Goal: Transaction & Acquisition: Purchase product/service

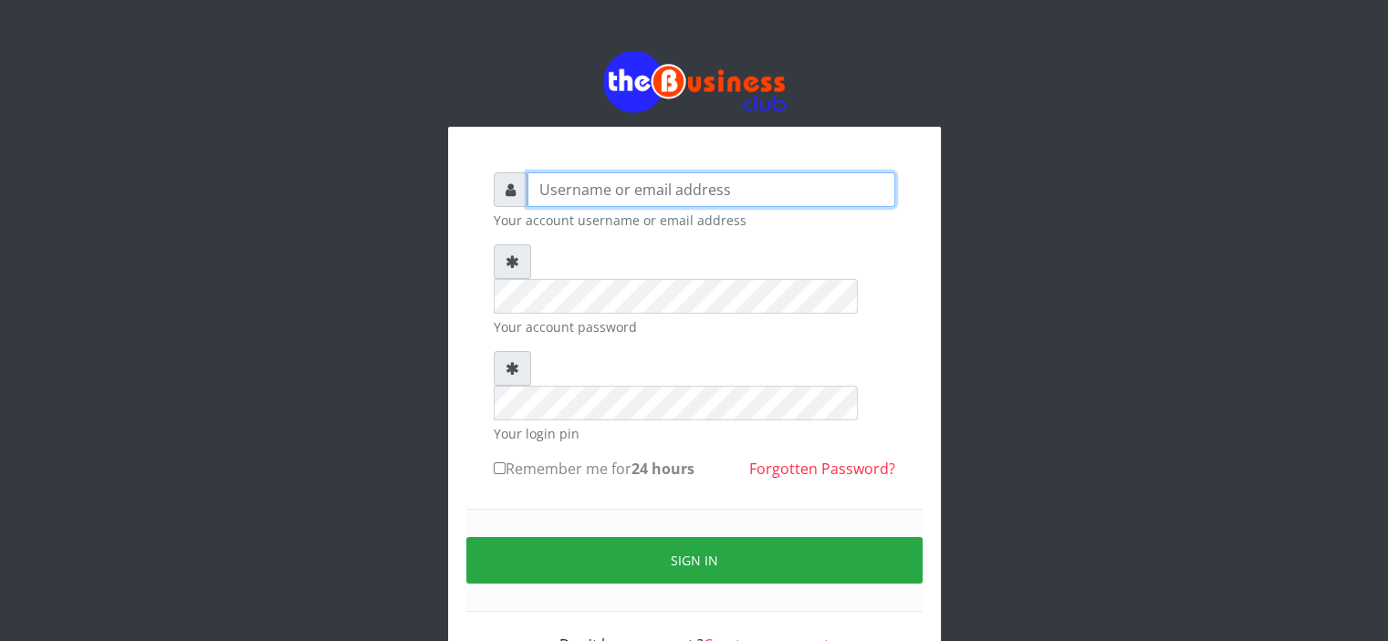
click at [549, 200] on input "text" at bounding box center [711, 189] width 368 height 35
type input "Saremater"
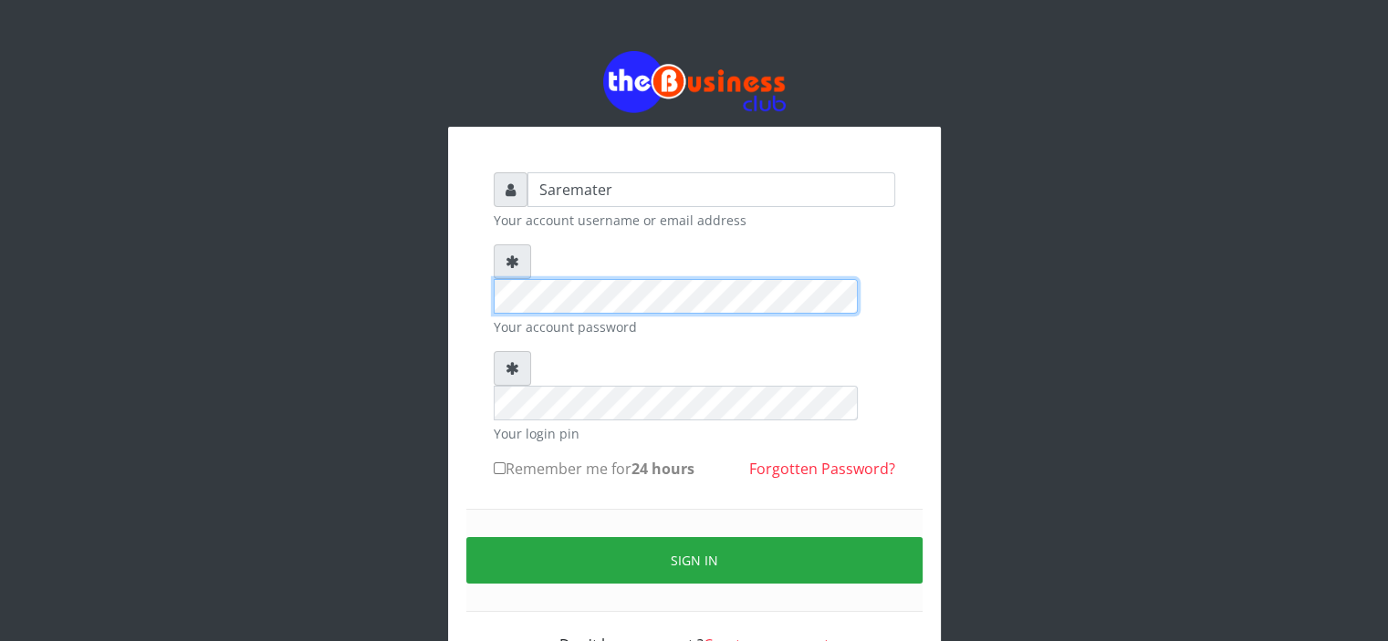
click at [400, 305] on div "Saremater Your account username or email address Your account password Your log…" at bounding box center [694, 372] width 1040 height 744
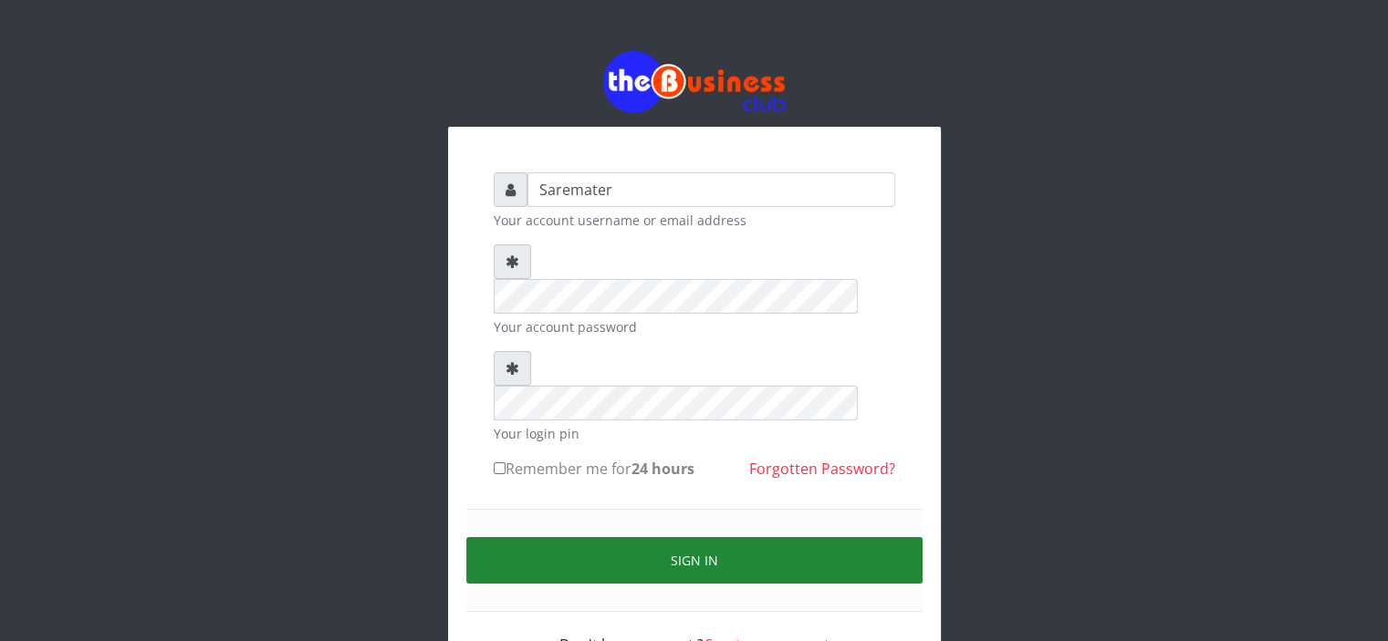
click at [715, 537] on button "Sign in" at bounding box center [694, 560] width 456 height 47
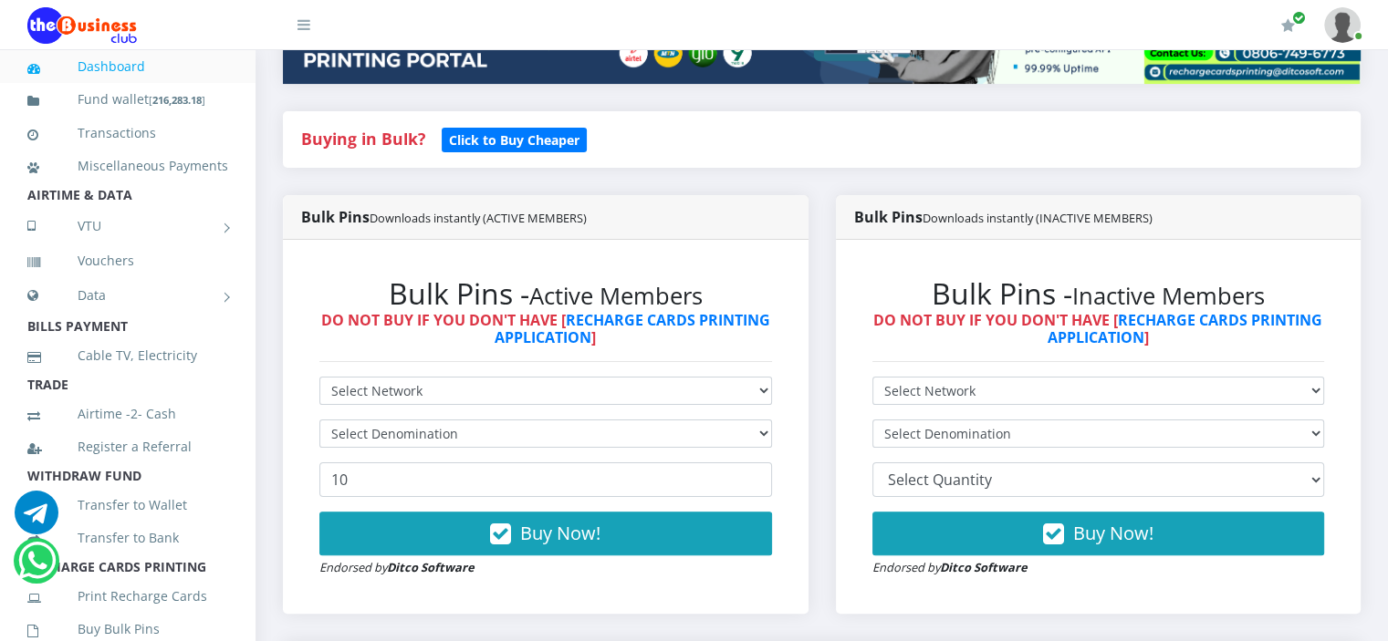
scroll to position [390, 0]
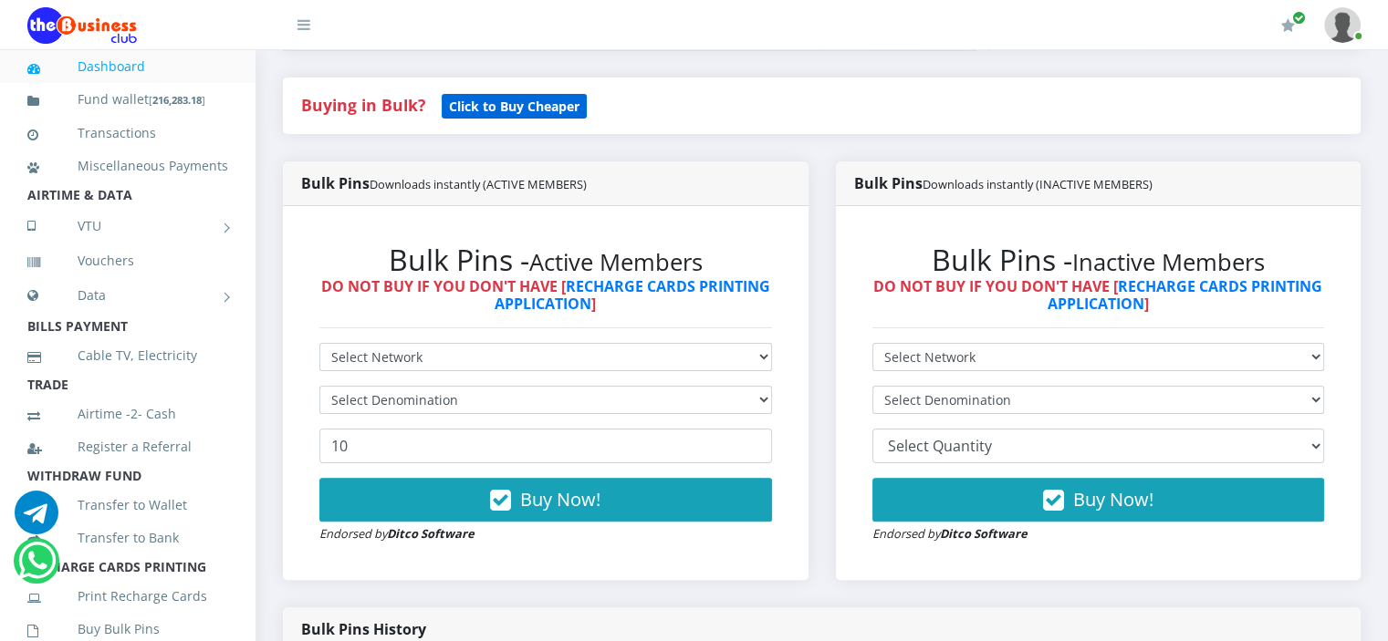
click at [510, 113] on b "Click to Buy Cheaper" at bounding box center [514, 106] width 130 height 17
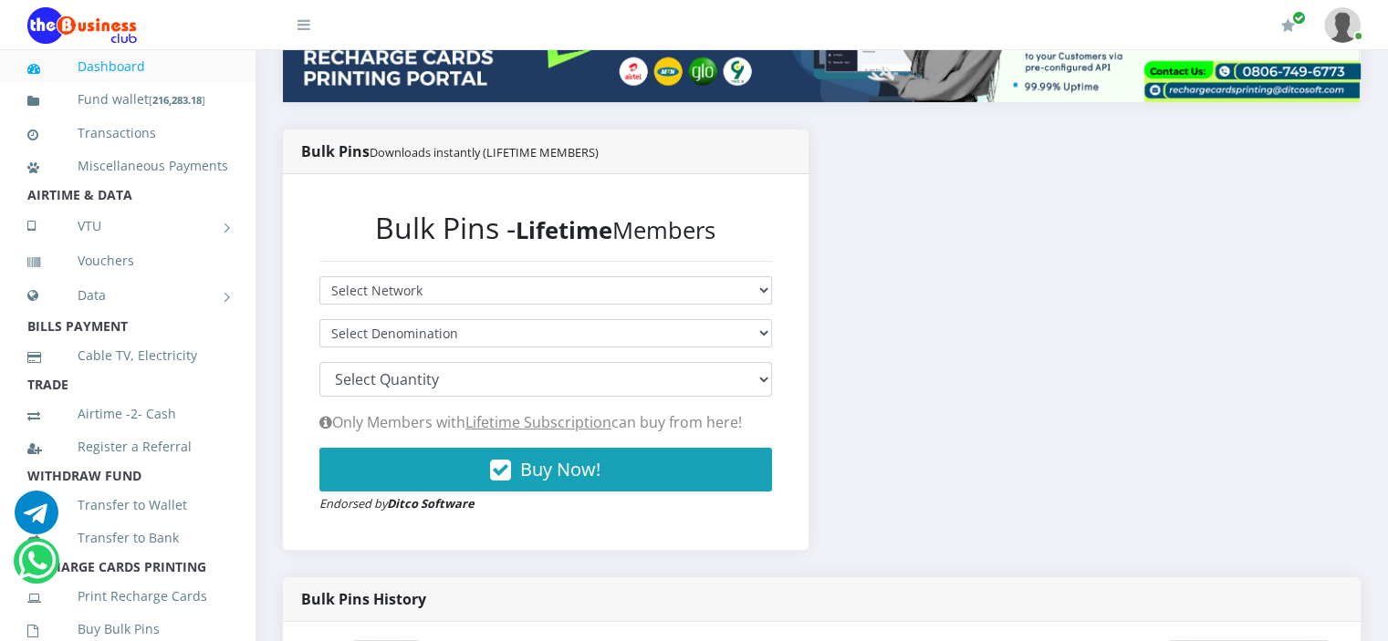
scroll to position [339, 0]
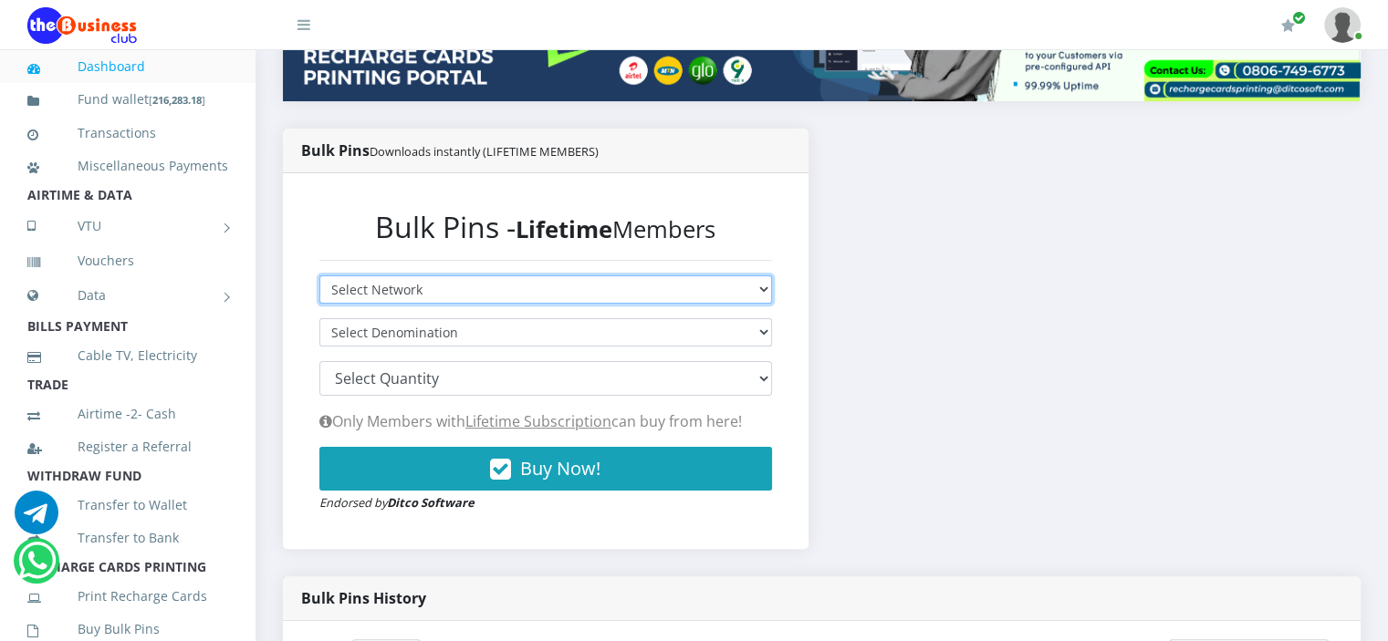
click at [433, 288] on select "Select Network MTN Globacom 9Mobile Airtel" at bounding box center [545, 290] width 452 height 28
click at [319, 276] on select "Select Network MTN Globacom 9Mobile Airtel" at bounding box center [545, 290] width 452 height 28
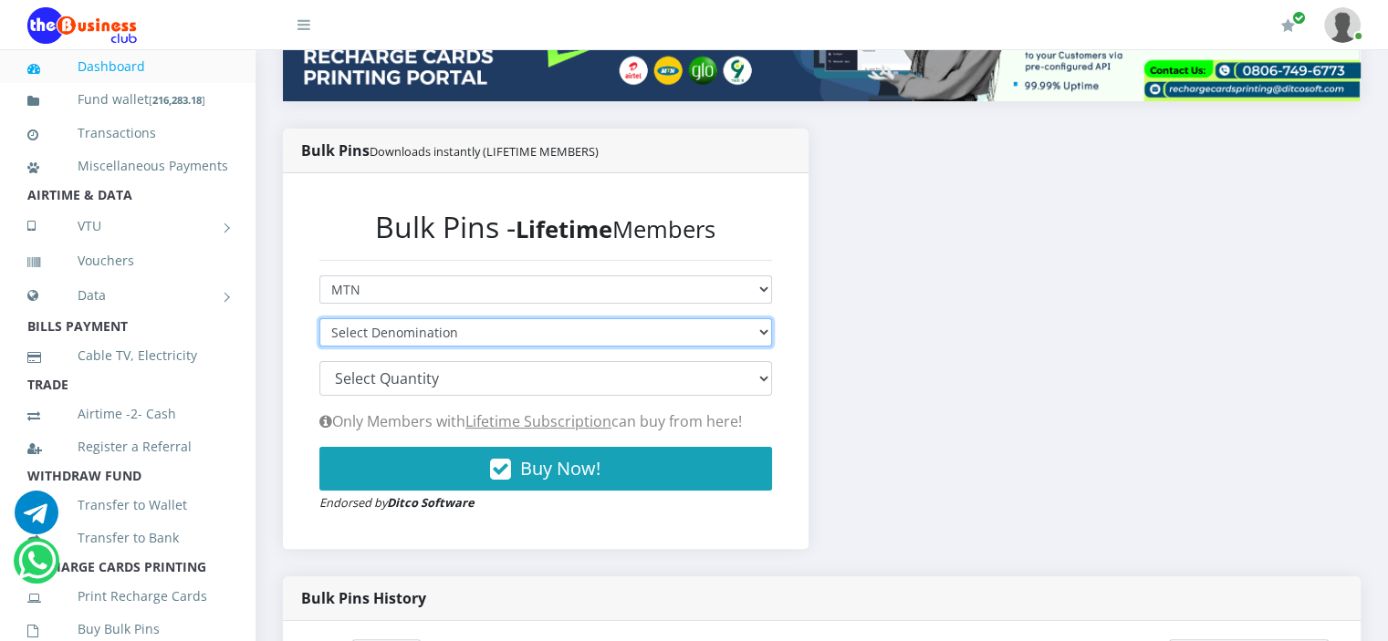
click at [430, 328] on select "Select Denomination" at bounding box center [545, 332] width 452 height 28
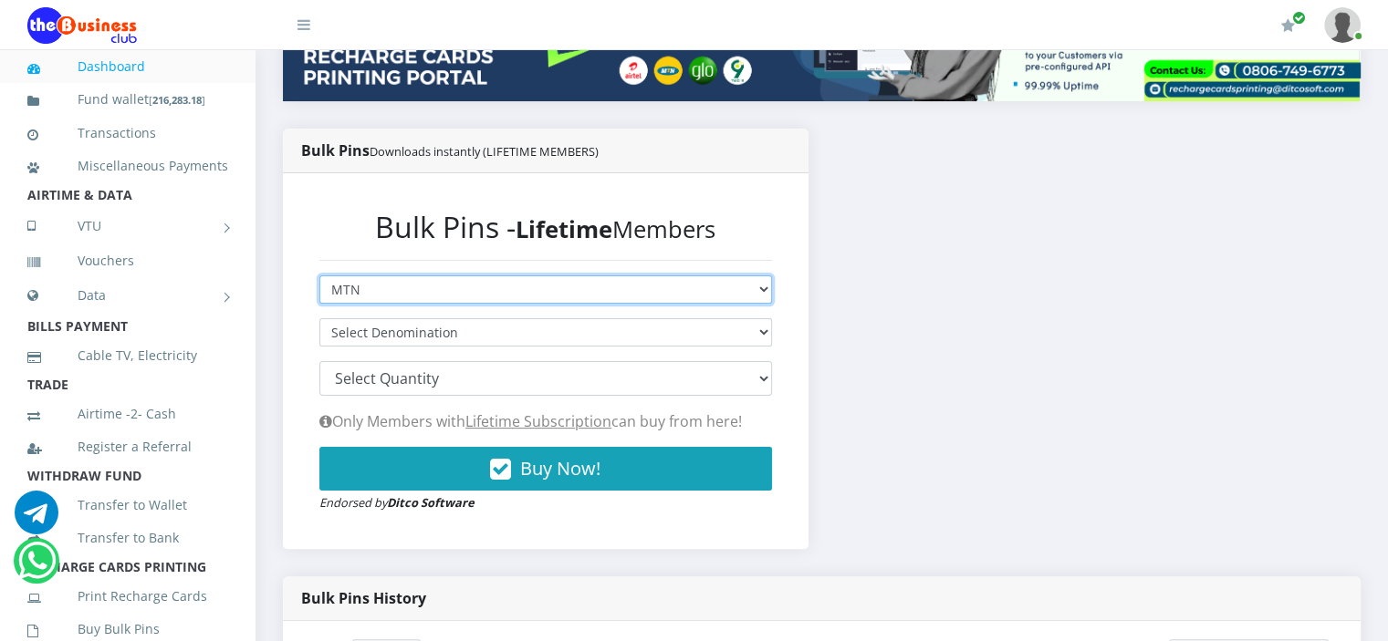
click at [460, 294] on select "Select Network MTN Globacom 9Mobile Airtel" at bounding box center [545, 290] width 452 height 28
click at [319, 276] on select "Select Network MTN Globacom 9Mobile Airtel" at bounding box center [545, 290] width 452 height 28
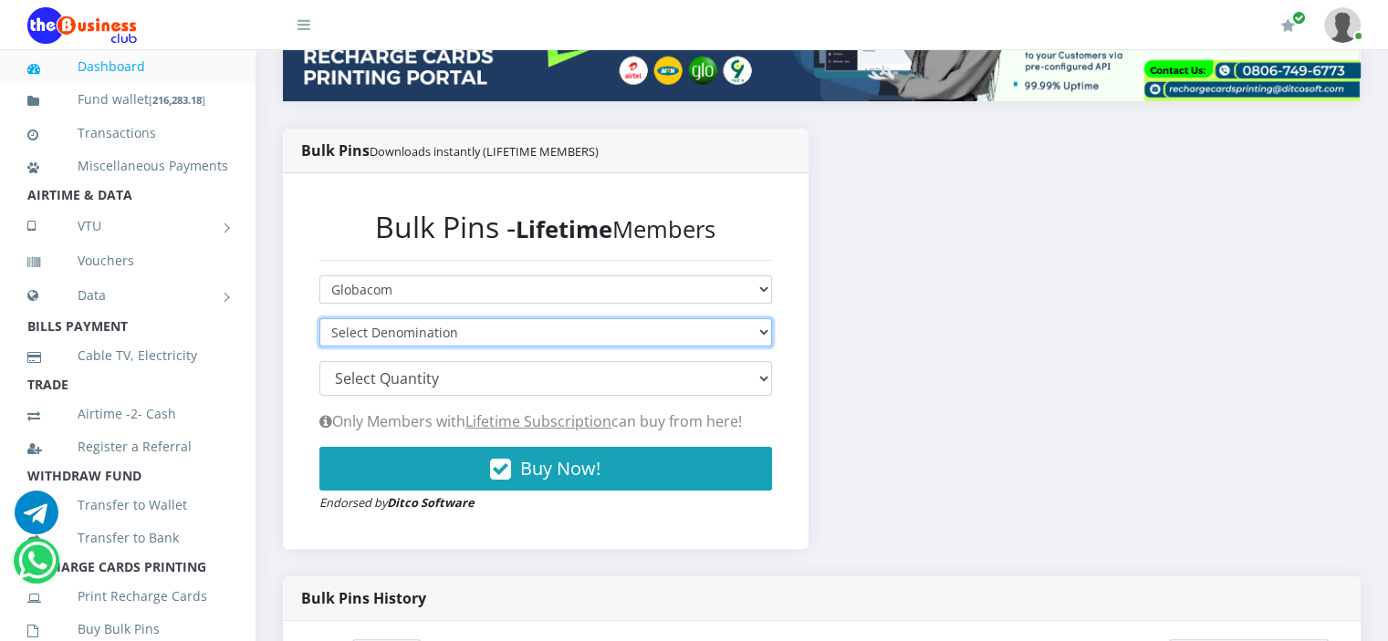
click at [485, 328] on select "Select Denomination" at bounding box center [545, 332] width 452 height 28
click at [543, 328] on select "Select Denomination" at bounding box center [545, 332] width 452 height 28
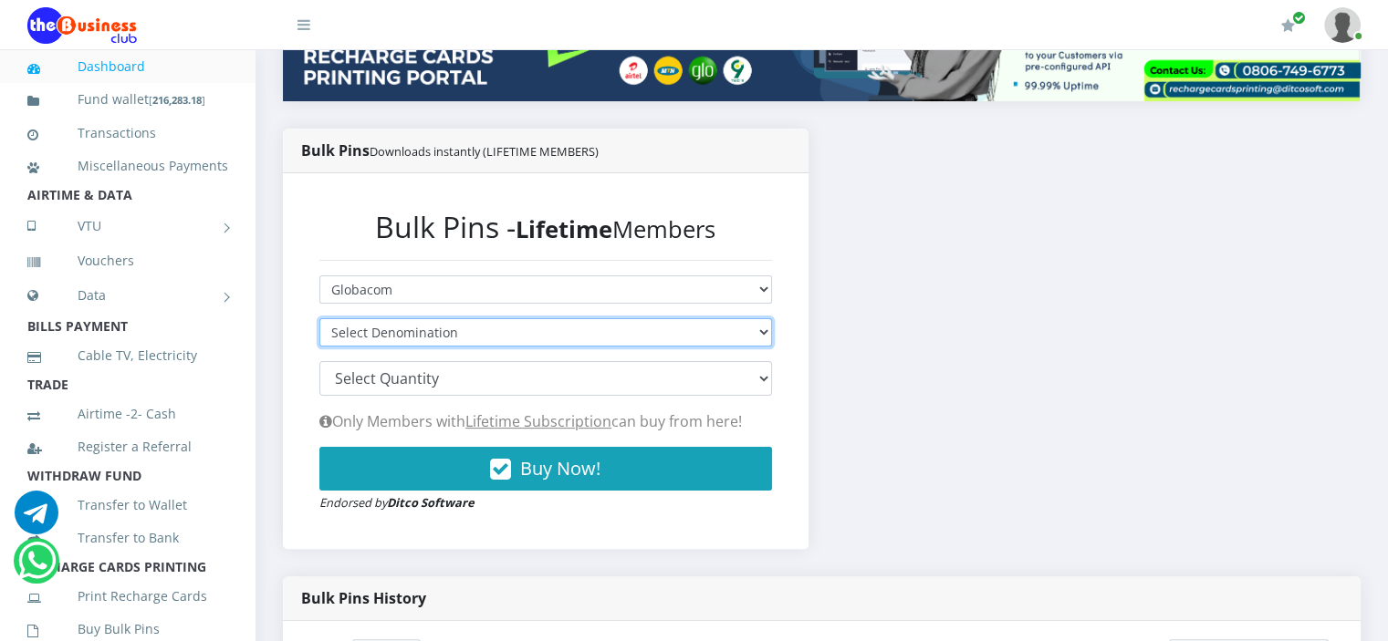
click at [647, 326] on select "Select Denomination" at bounding box center [545, 332] width 452 height 28
click at [650, 331] on select "Select Denomination" at bounding box center [545, 332] width 452 height 28
click at [582, 335] on select "Select Denomination" at bounding box center [545, 332] width 452 height 28
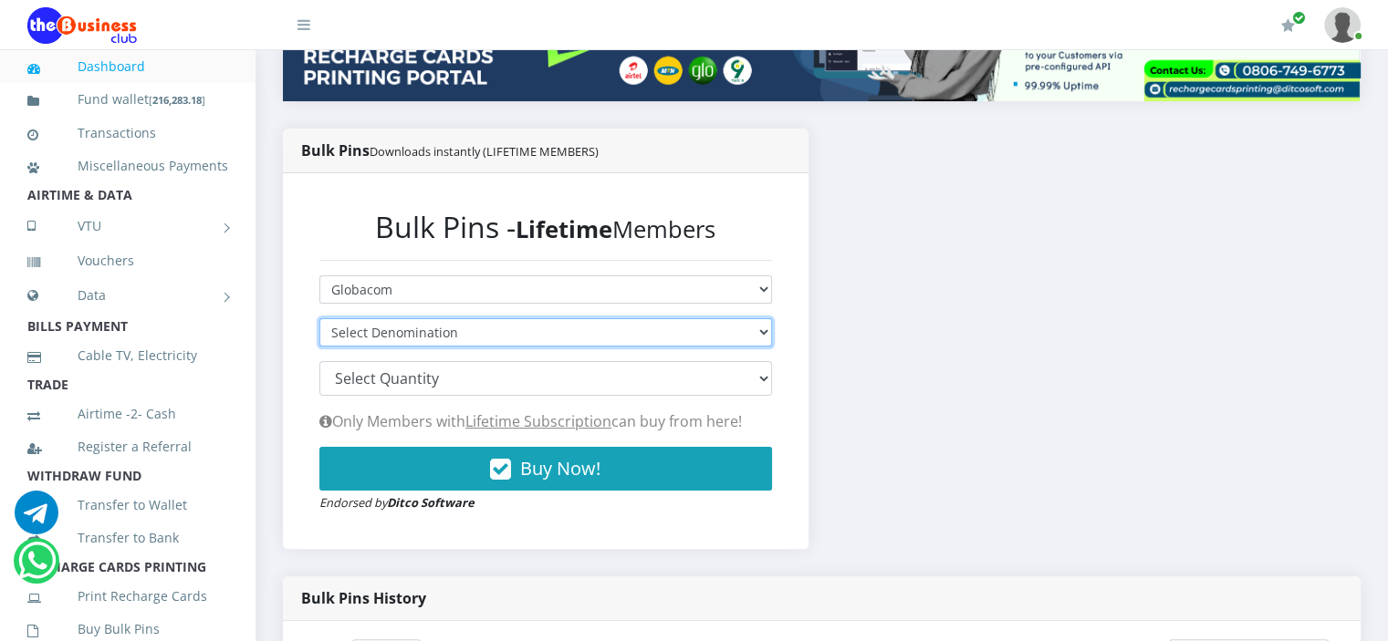
click at [582, 335] on select "Select Denomination" at bounding box center [545, 332] width 452 height 28
click at [616, 328] on select "Select Denomination" at bounding box center [545, 332] width 452 height 28
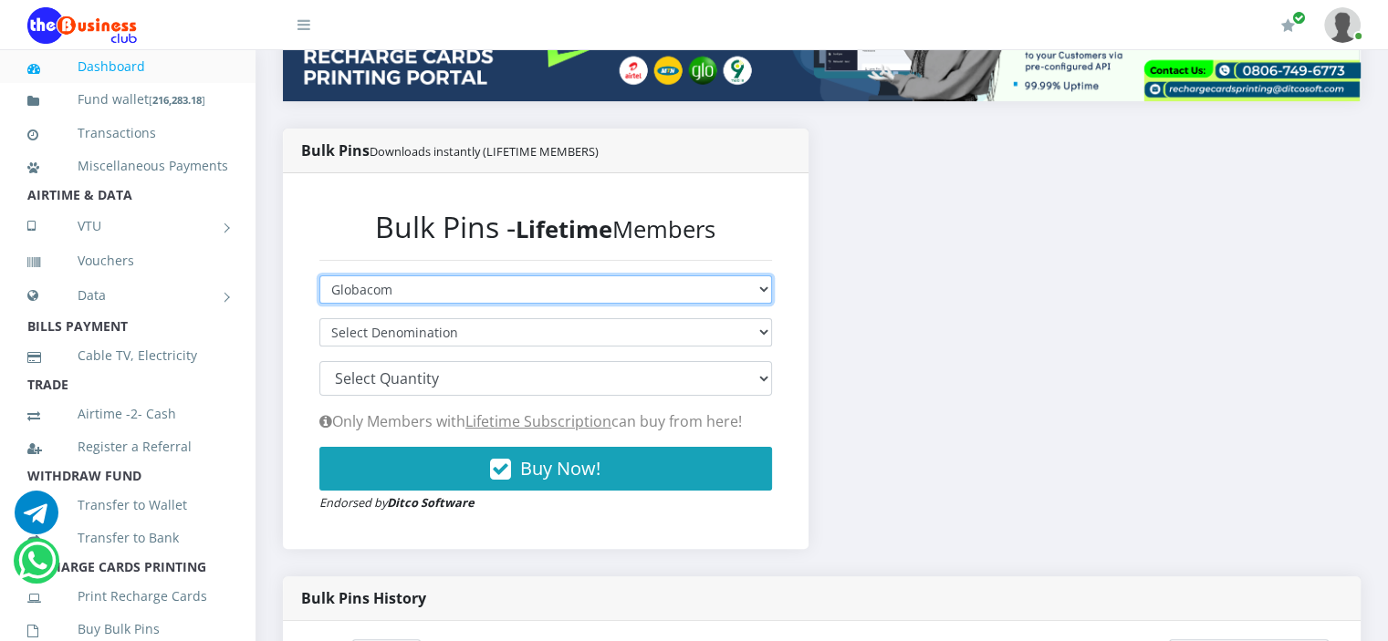
click at [591, 294] on select "Select Network MTN Globacom 9Mobile Airtel" at bounding box center [545, 290] width 452 height 28
select select "Airtel"
click at [319, 276] on select "Select Network MTN Globacom 9Mobile Airtel" at bounding box center [545, 290] width 452 height 28
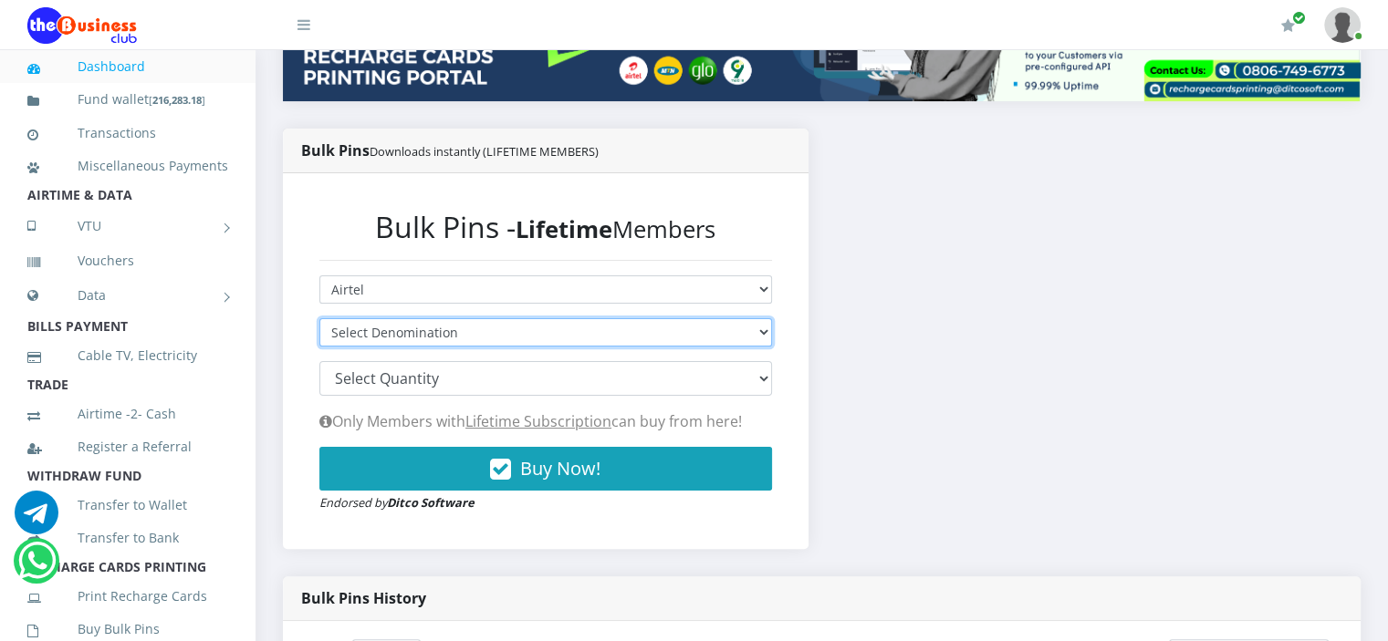
click at [587, 330] on select "Select Denomination Airtel NGN100 - ₦96.28 Airtel NGN200 - ₦192.56 Airtel NGN50…" at bounding box center [545, 332] width 452 height 28
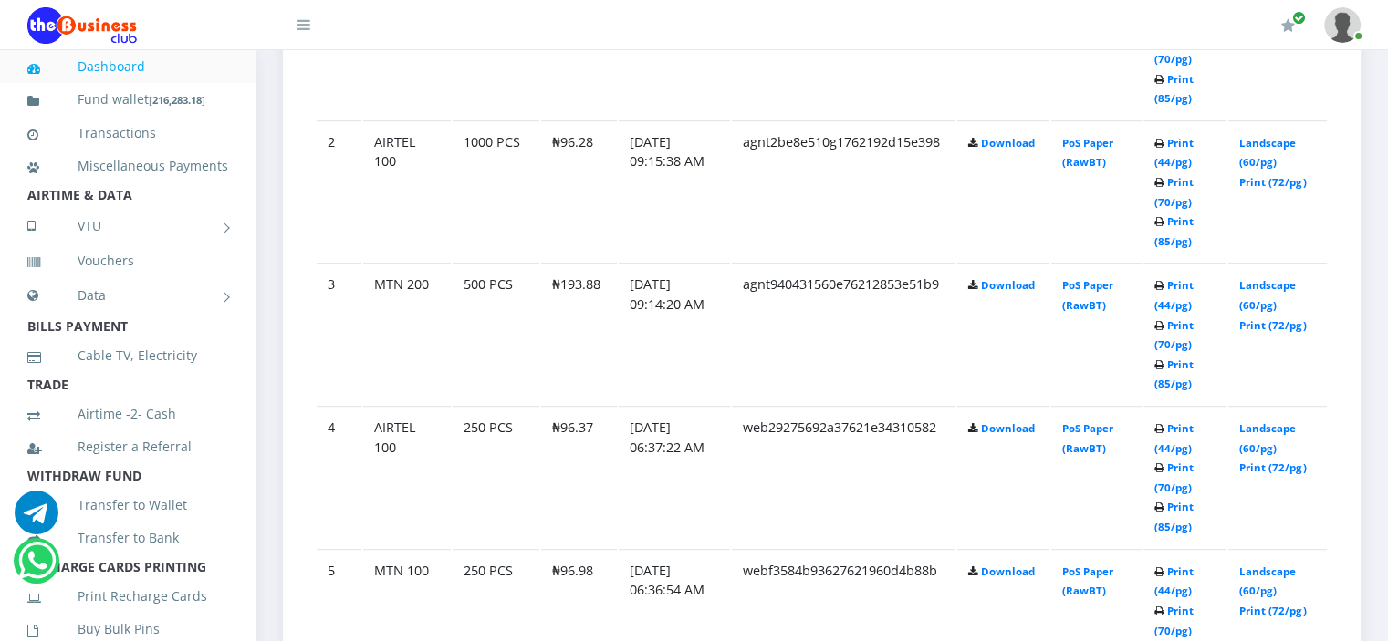
scroll to position [1101, 0]
click at [1280, 320] on link "Print (72/pg)" at bounding box center [1272, 326] width 67 height 14
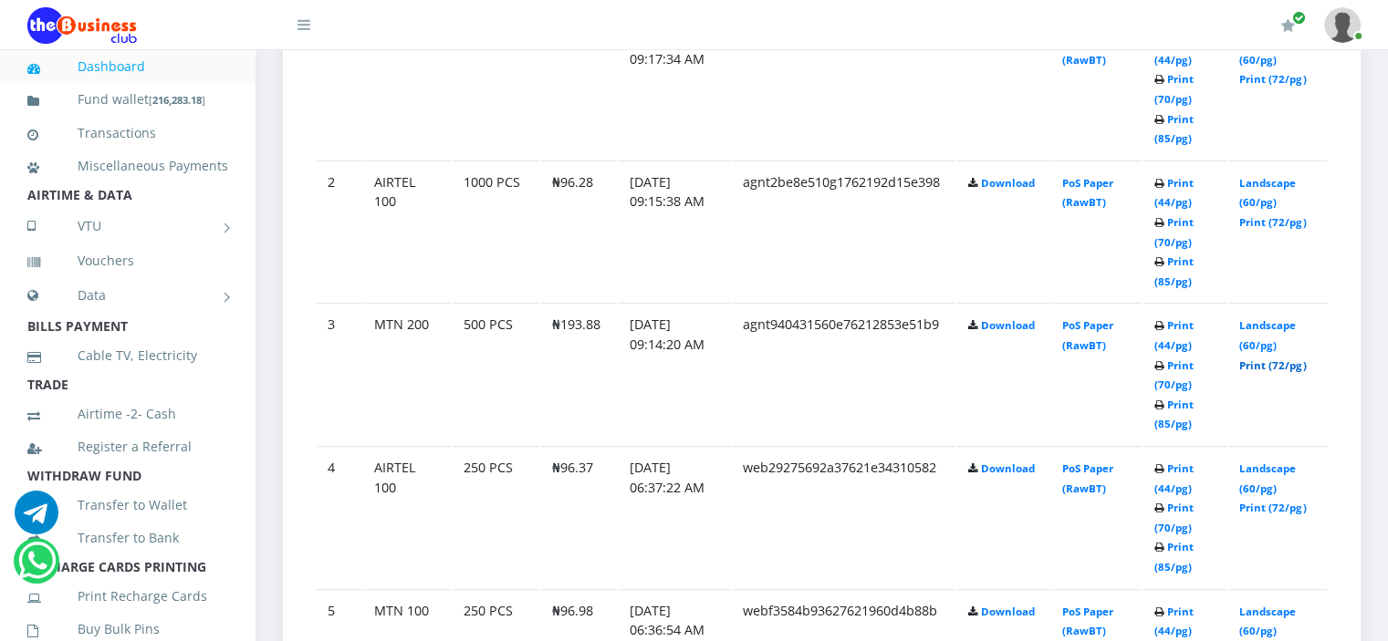
scroll to position [1061, 0]
click at [1264, 216] on link "Print (72/pg)" at bounding box center [1272, 223] width 67 height 14
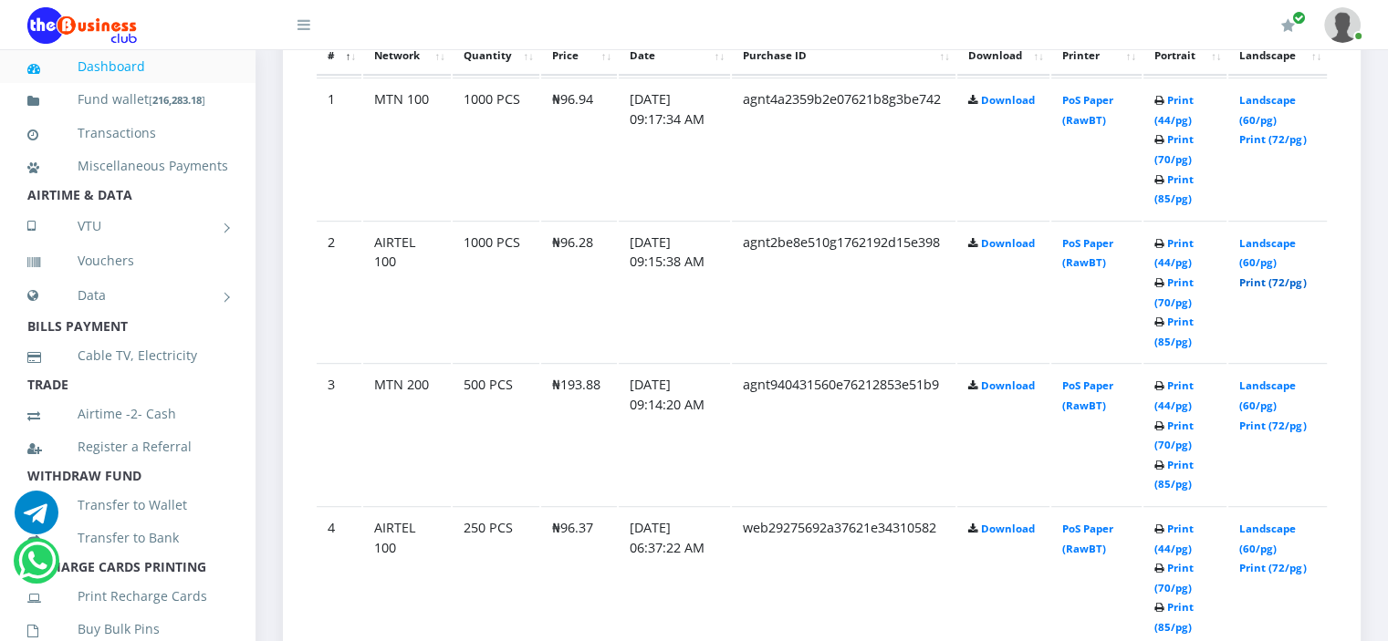
scroll to position [983, 0]
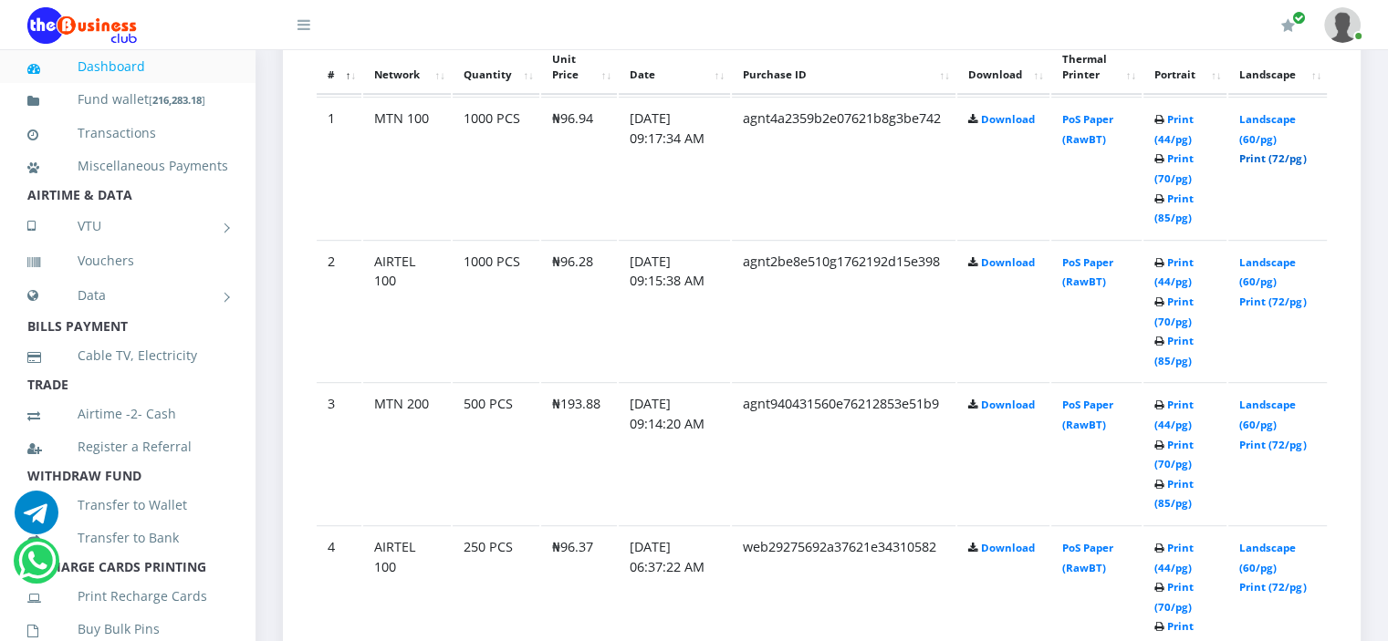
click at [1274, 153] on link "Print (72/pg)" at bounding box center [1272, 158] width 67 height 14
